Goal: Ask a question

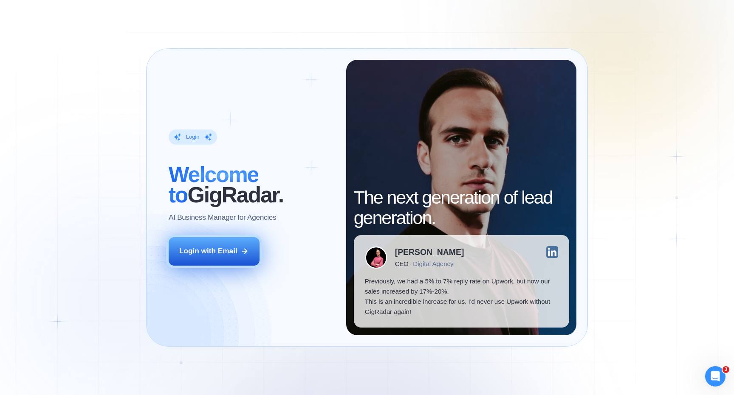
click at [215, 254] on div "Login with Email" at bounding box center [208, 251] width 58 height 10
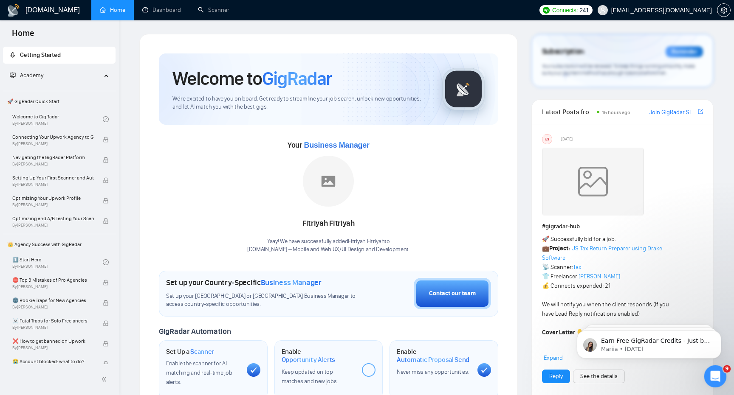
click at [717, 377] on icon "Open Intercom Messenger" at bounding box center [714, 376] width 14 height 14
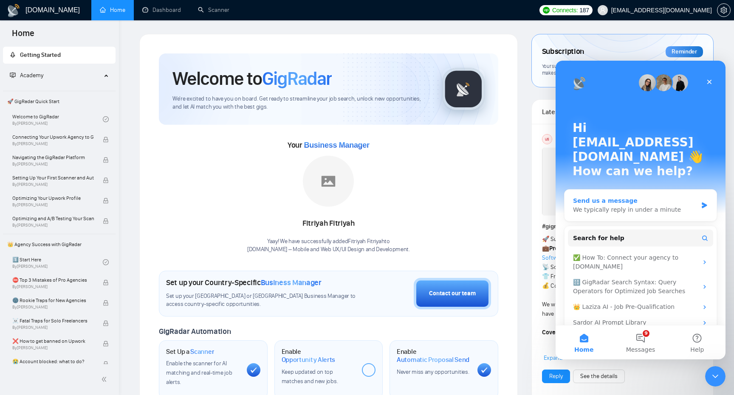
click at [627, 197] on div "Send us a message" at bounding box center [635, 201] width 124 height 9
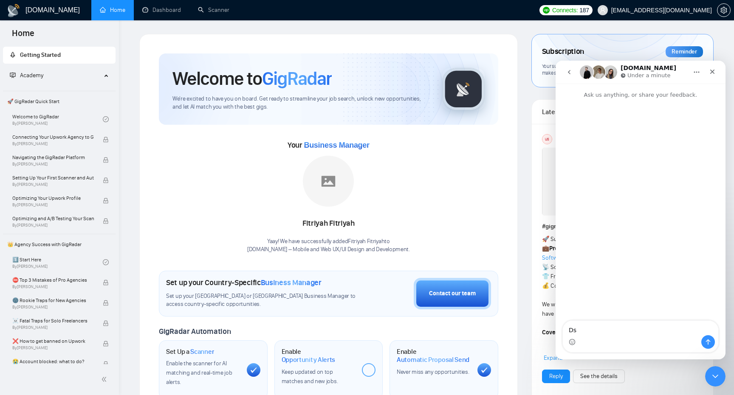
type textarea "D"
type textarea "Вітаю! [PERSON_NAME] попросити вас ввімкнути вебхуки"
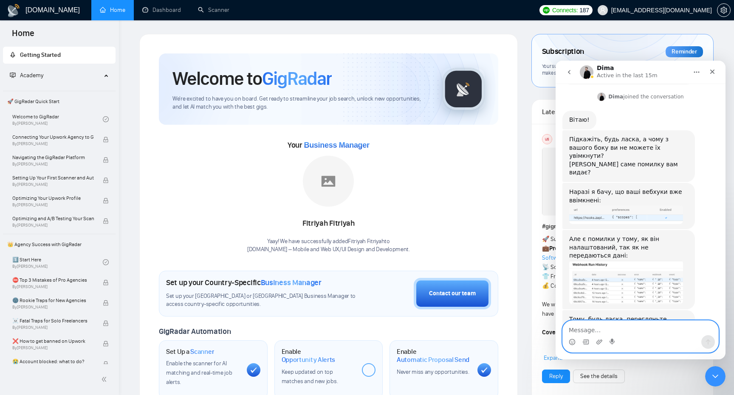
scroll to position [136, 0]
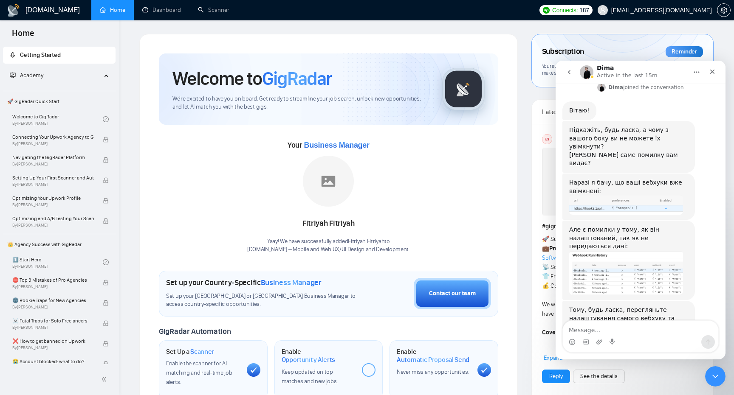
click at [623, 306] on div "Тому, будь ласка, перегляньте налаштування самого вебхуку та оновіть його, за м…" at bounding box center [628, 318] width 119 height 25
click at [663, 251] on img "Dima says…" at bounding box center [626, 273] width 114 height 44
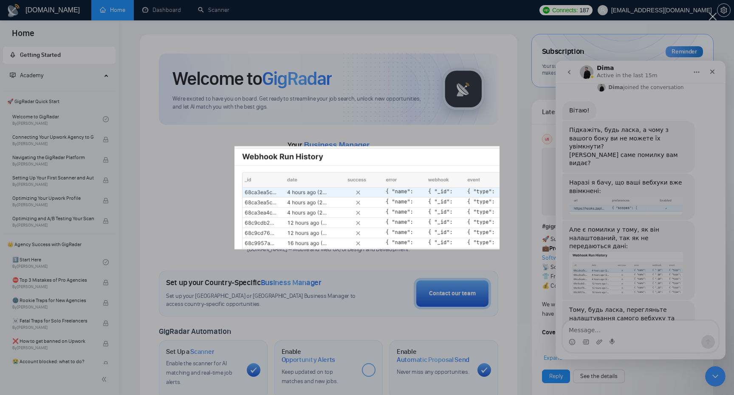
click at [714, 185] on div "Intercom messenger" at bounding box center [367, 197] width 734 height 395
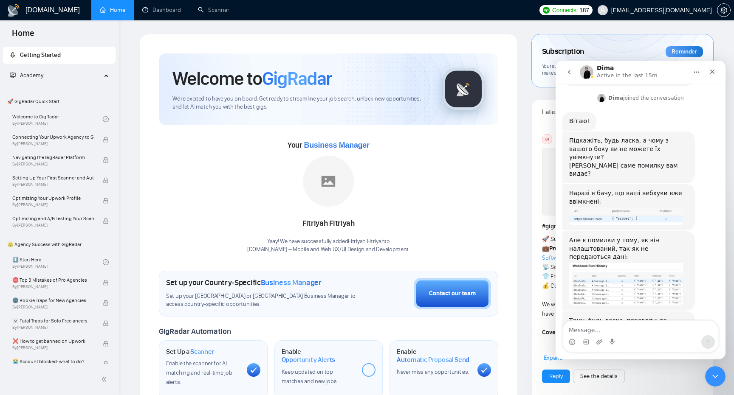
scroll to position [128, 0]
